Goal: Task Accomplishment & Management: Manage account settings

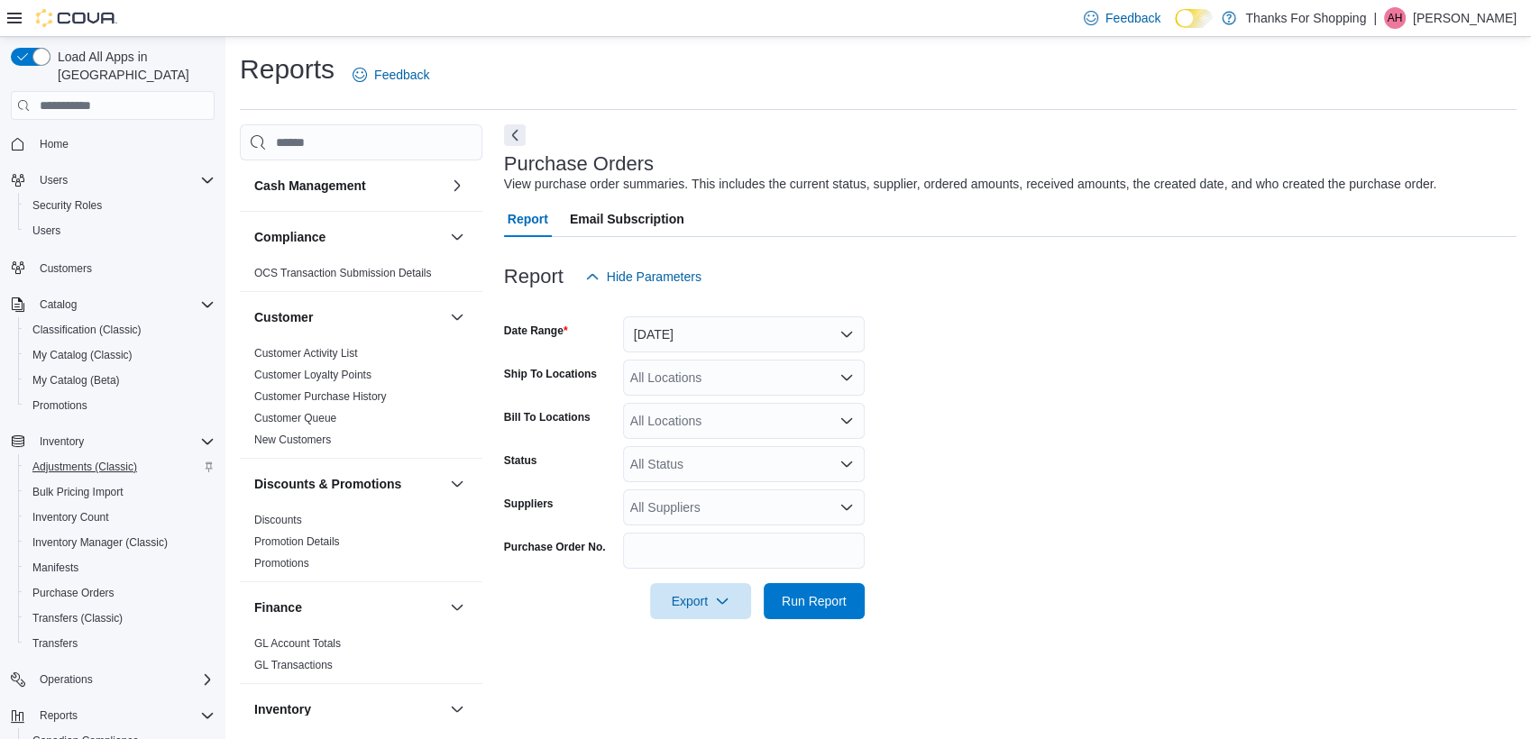
scroll to position [131, 0]
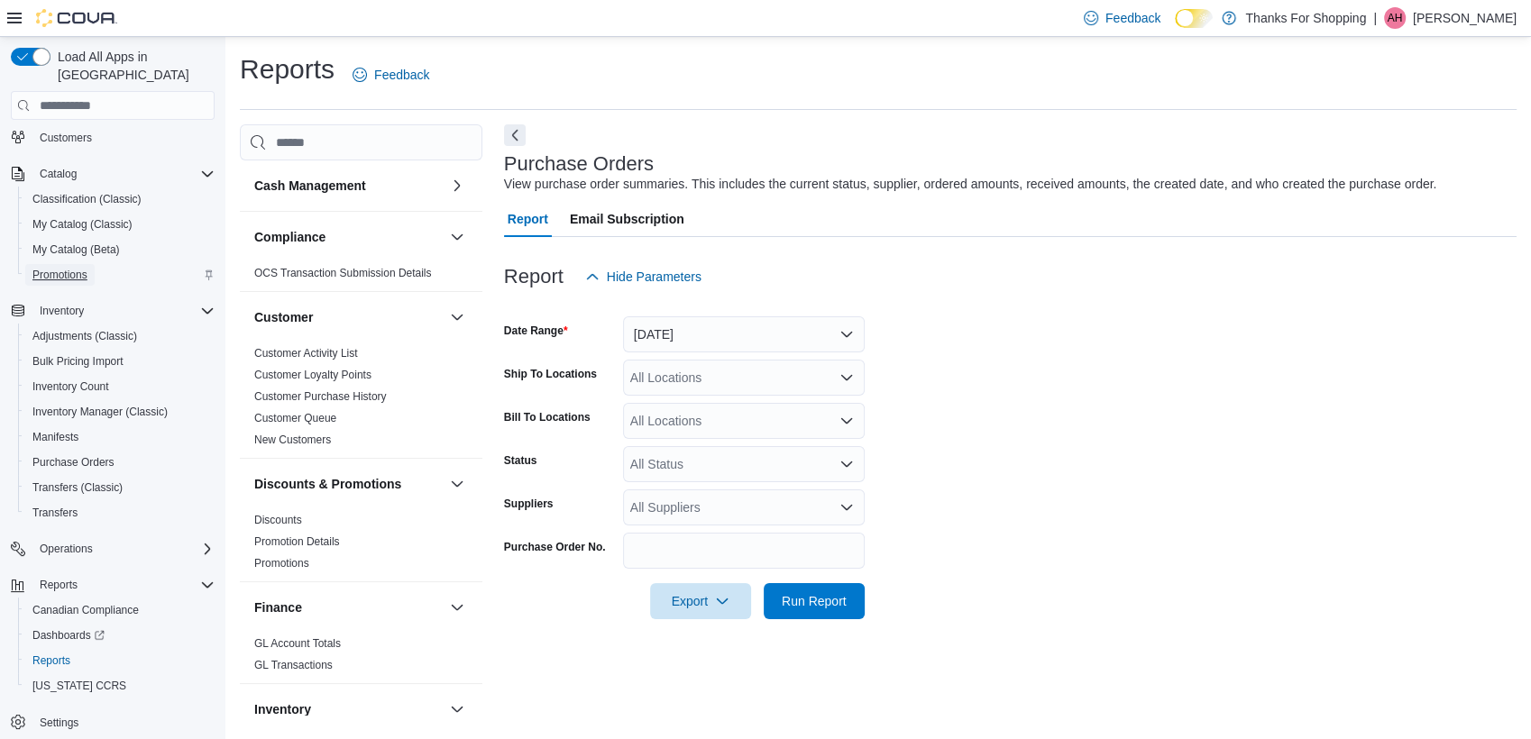
click at [79, 268] on span "Promotions" at bounding box center [59, 275] width 55 height 14
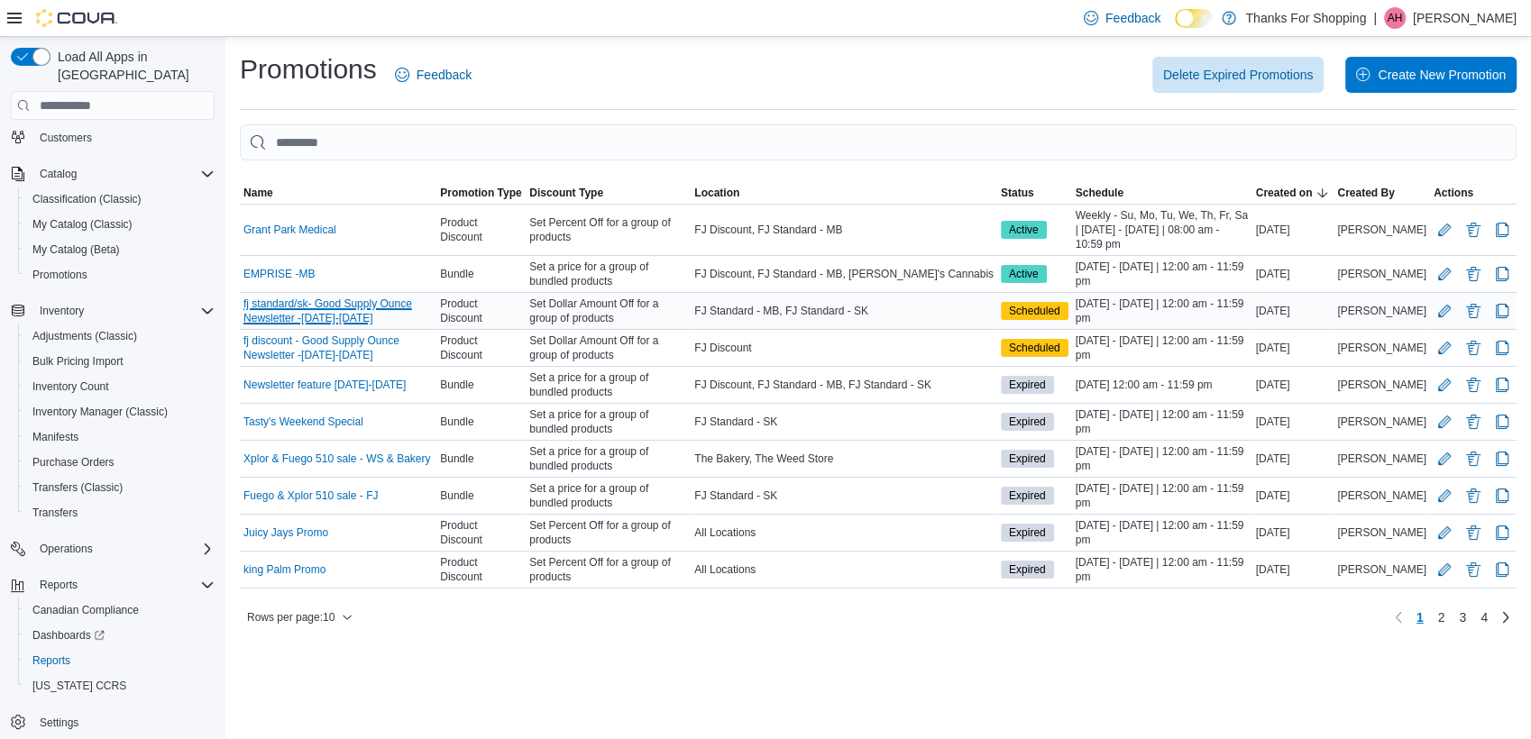
click at [392, 305] on link "fj standard/sk- Good Supply Ounce Newsletter -[DATE]-[DATE]" at bounding box center [337, 311] width 189 height 29
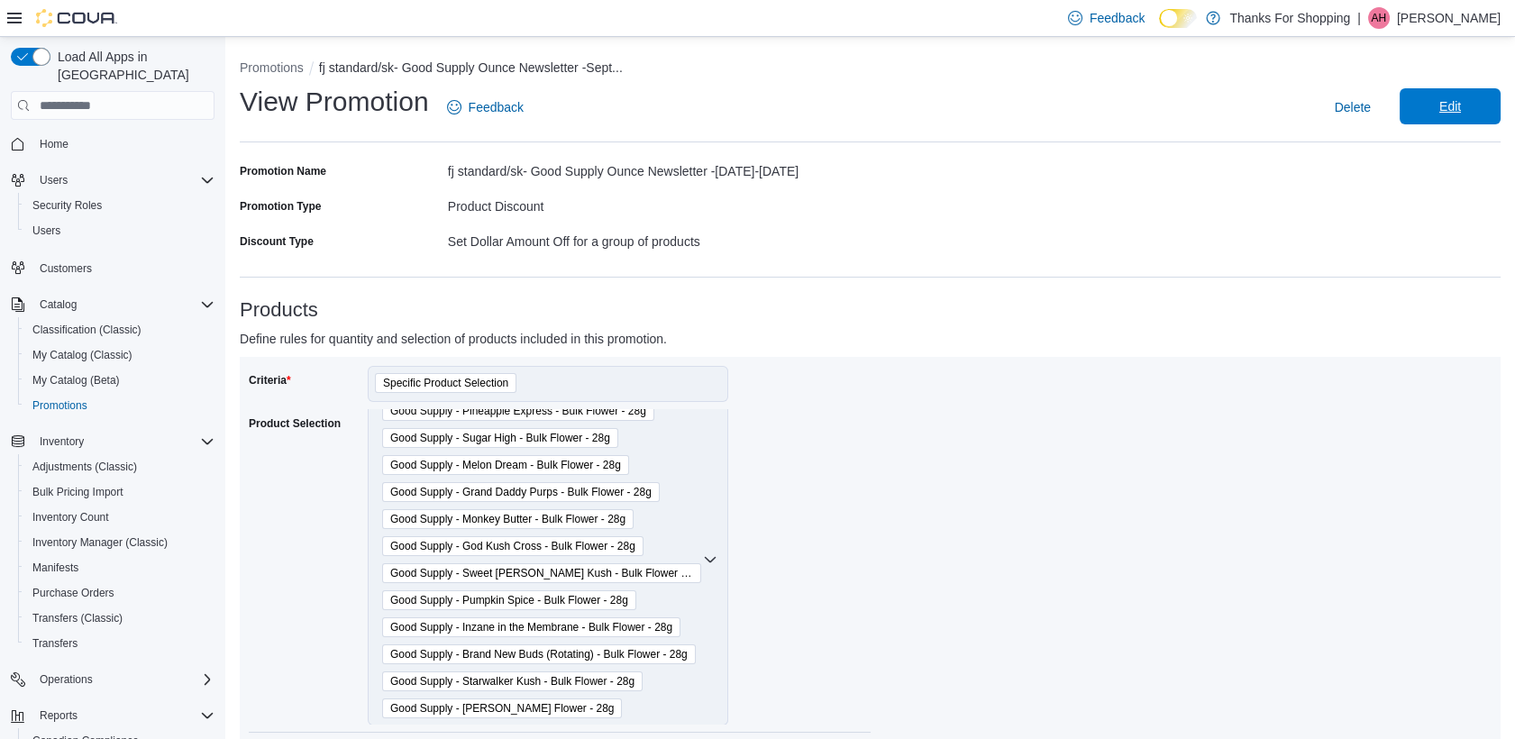
click at [1459, 105] on span "Edit" at bounding box center [1450, 106] width 22 height 18
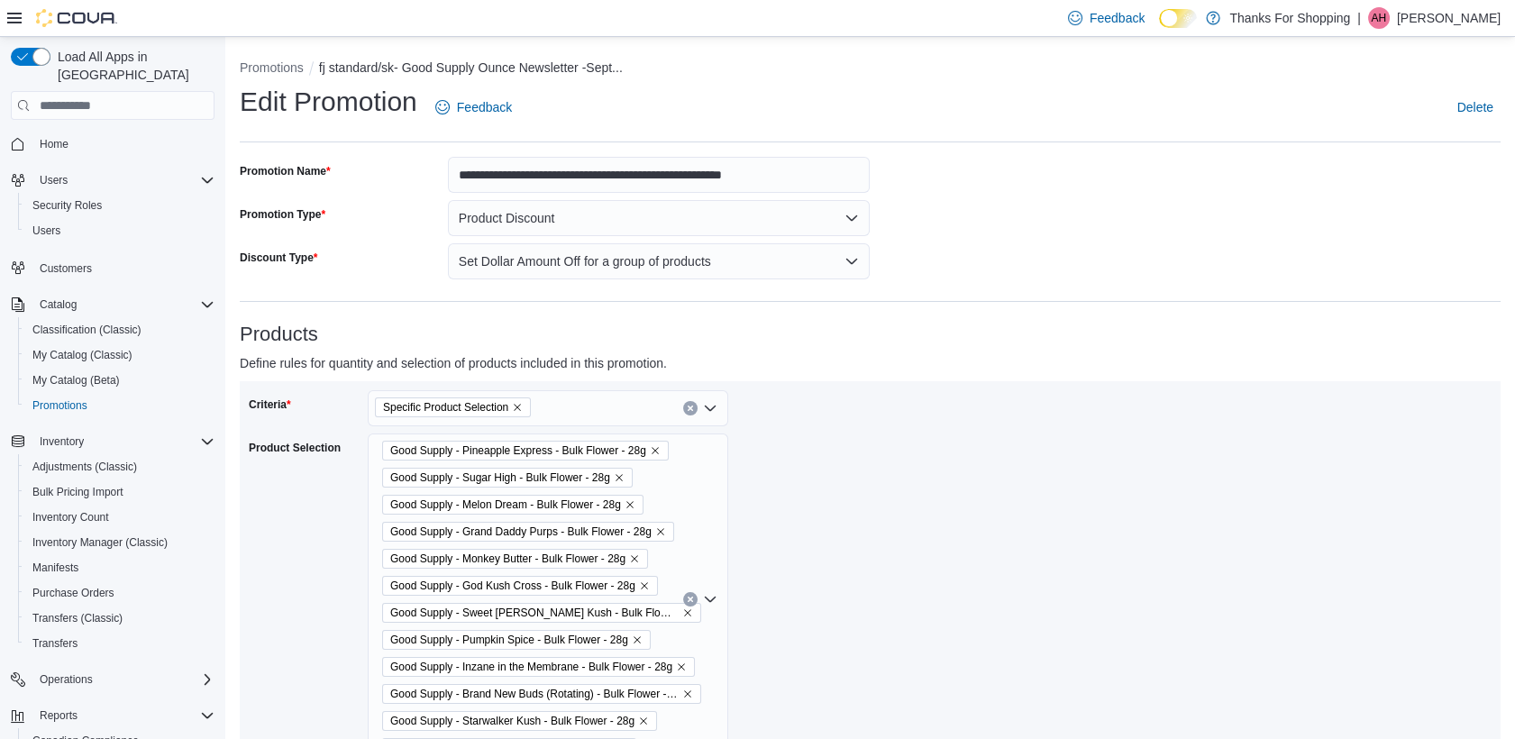
scroll to position [15, 0]
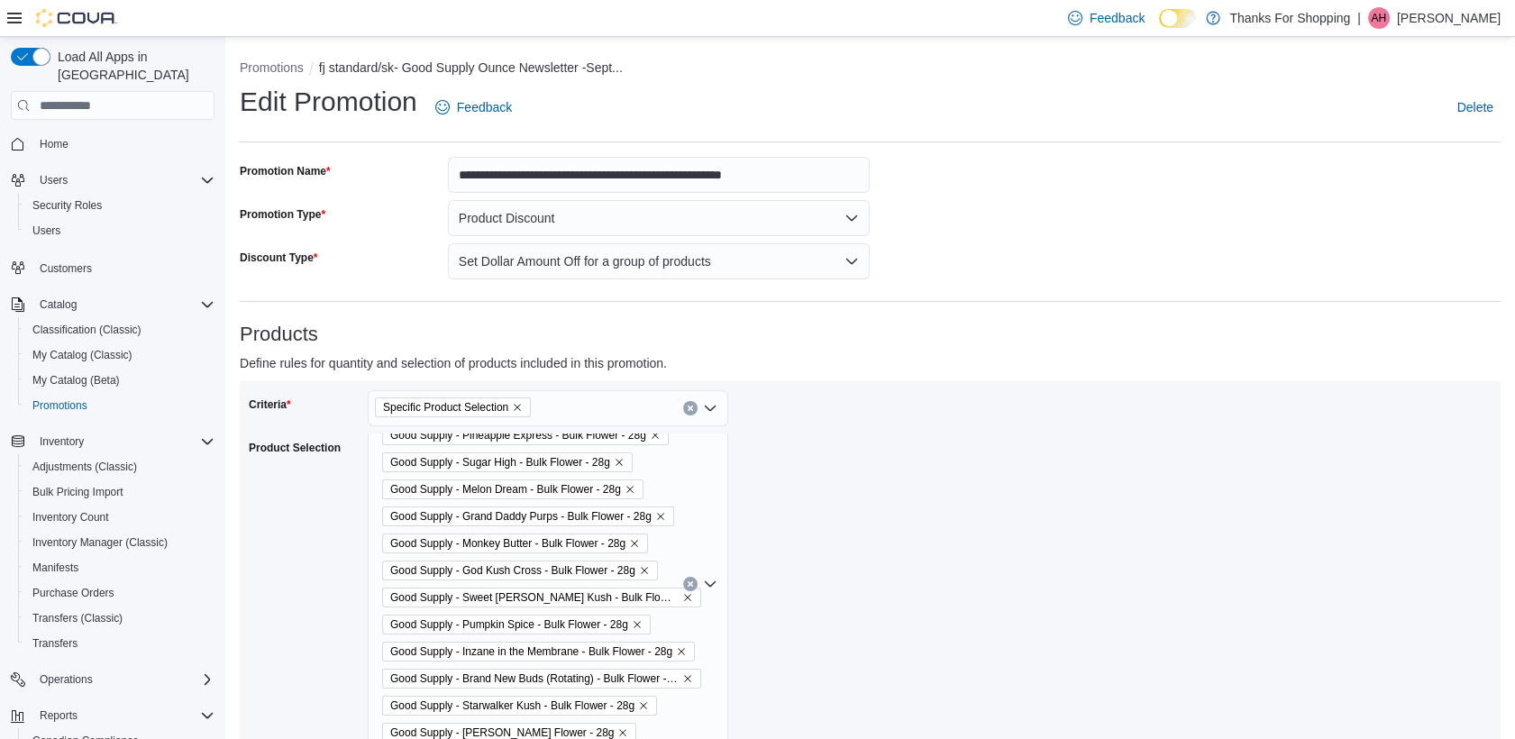
click at [631, 543] on icon "Remove Good Supply - Monkey Butter - Bulk Flower - 28g from selection in this g…" at bounding box center [634, 543] width 11 height 11
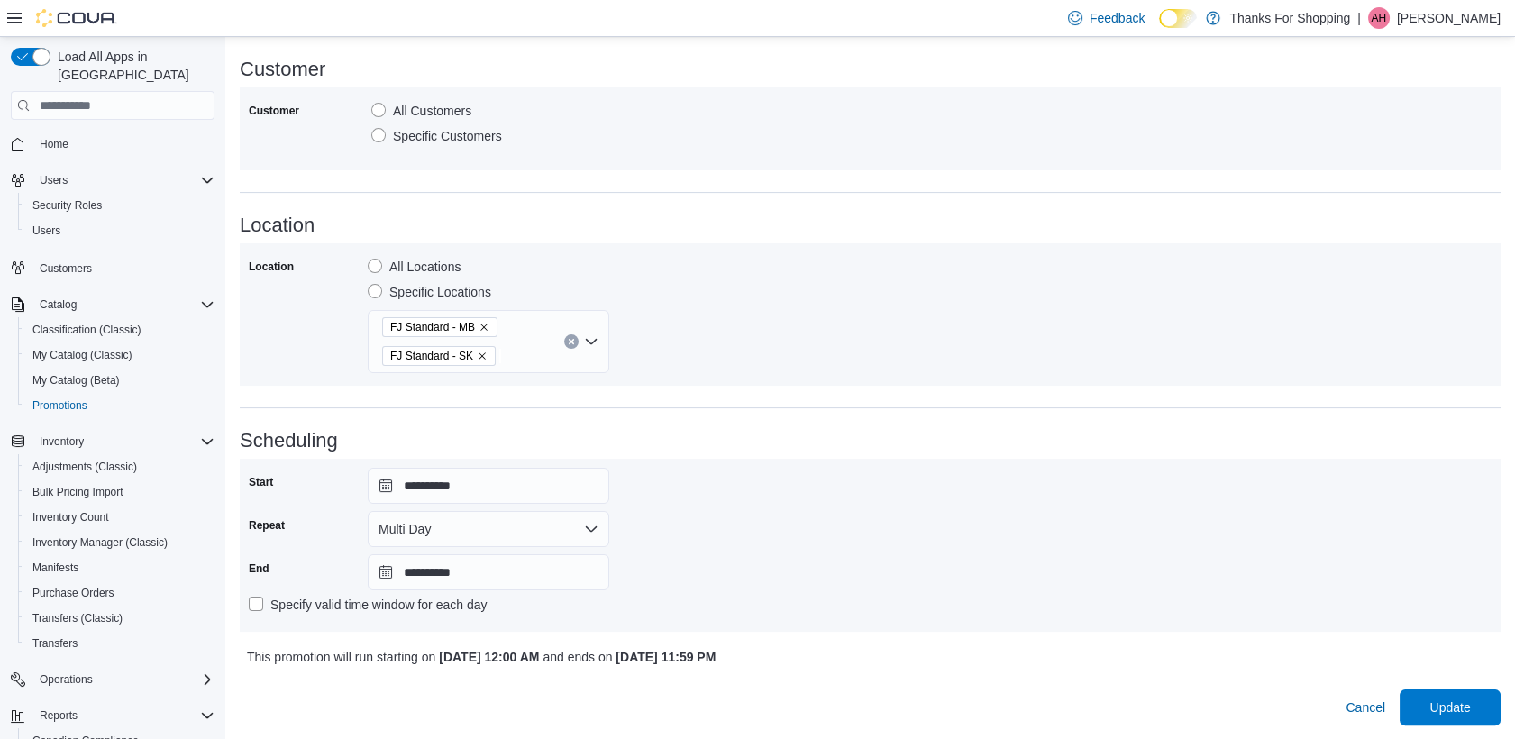
scroll to position [1002, 0]
click at [1455, 696] on span "Update" at bounding box center [1450, 706] width 79 height 36
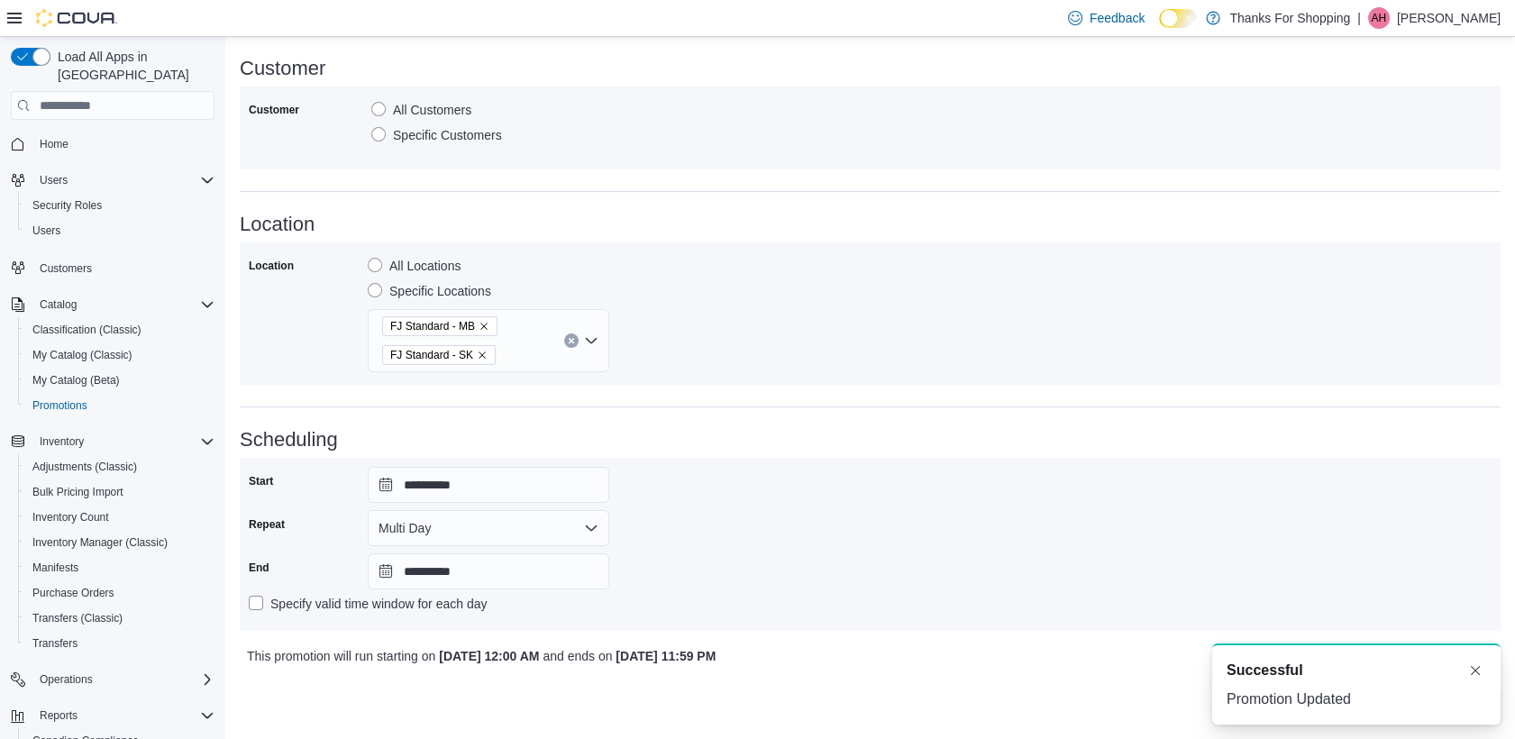
scroll to position [0, 0]
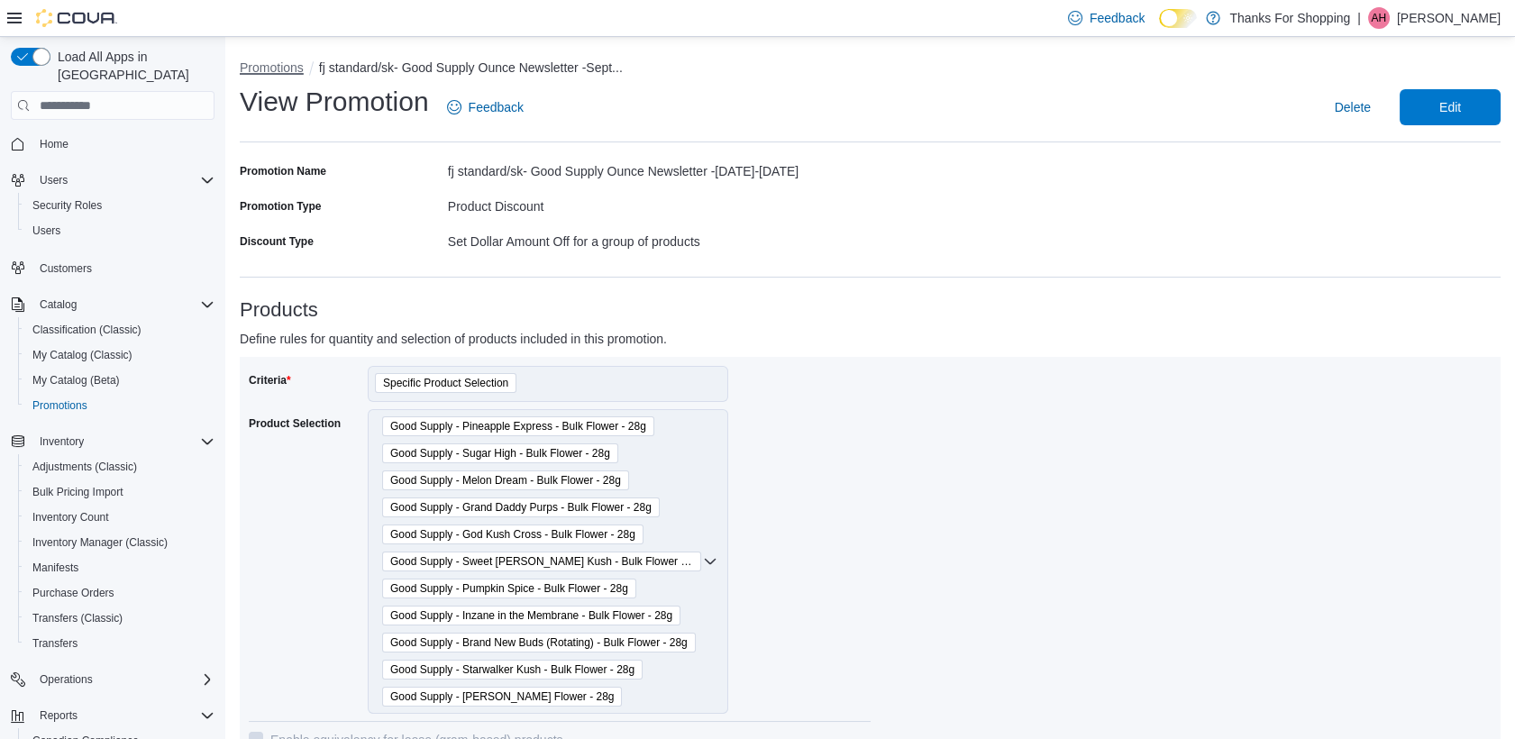
click at [297, 65] on button "Promotions" at bounding box center [272, 67] width 64 height 14
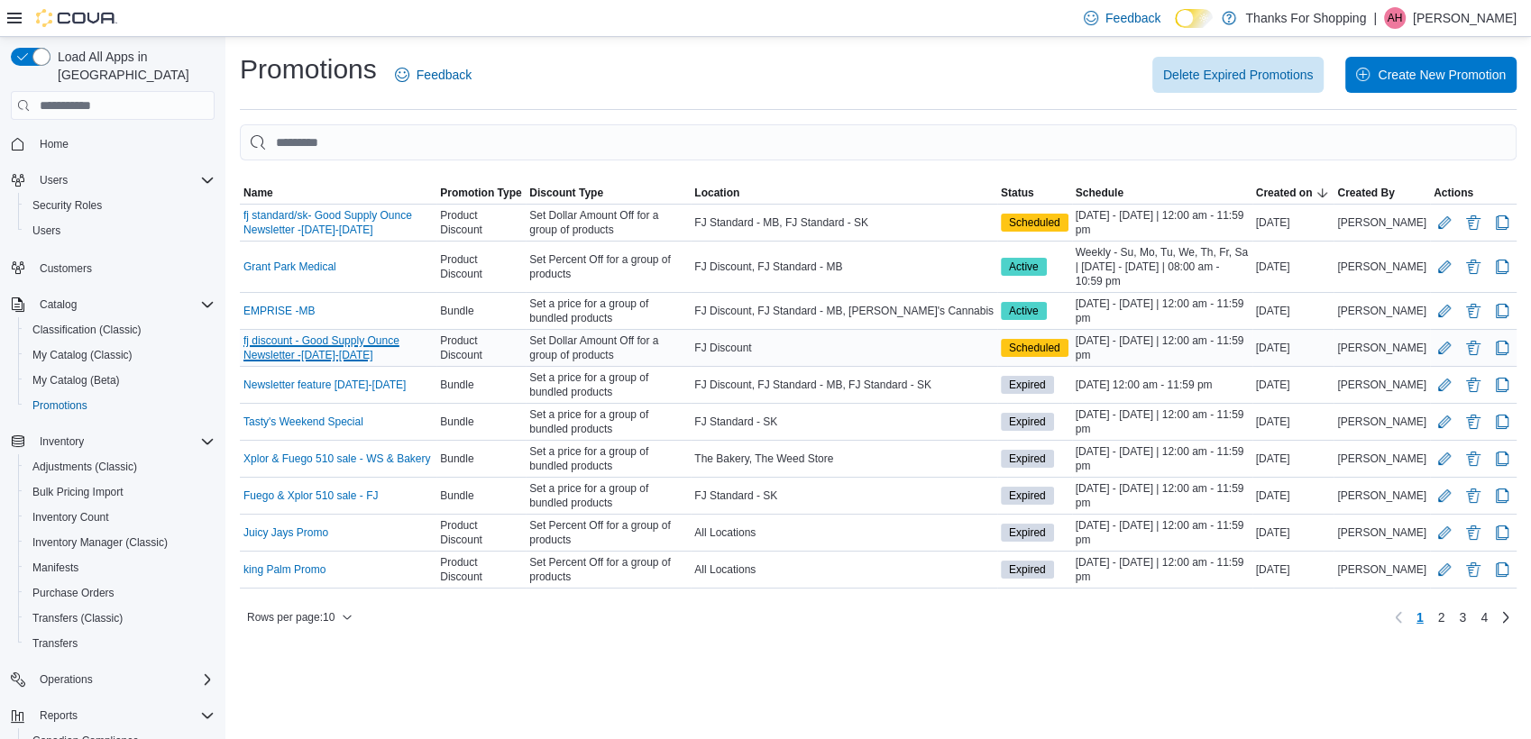
click at [368, 343] on link "fj discount - Good Supply Ounce Newsletter -[DATE]-[DATE]" at bounding box center [337, 348] width 189 height 29
